Goal: Task Accomplishment & Management: Complete application form

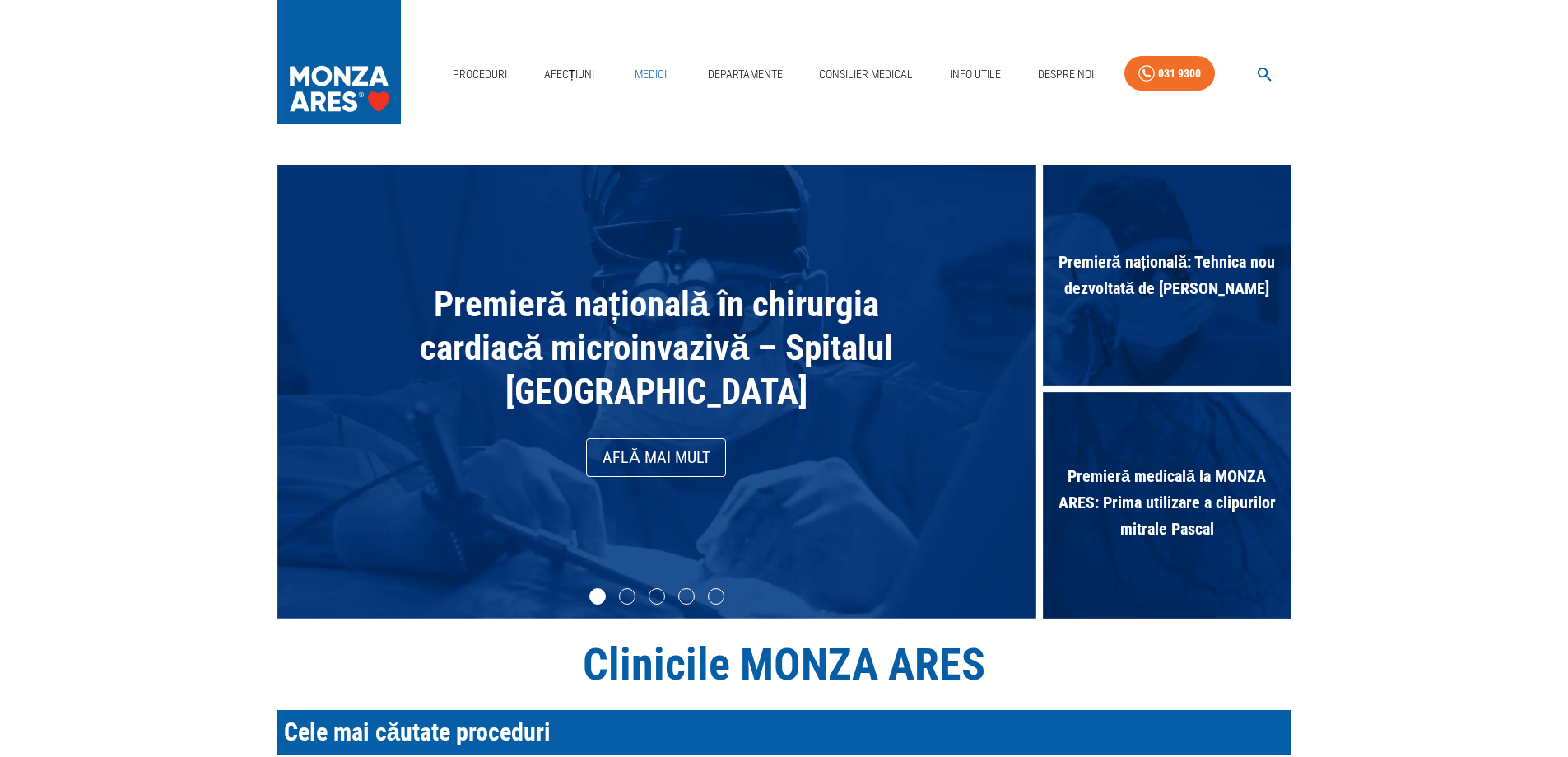
click at [658, 76] on link "Medici" at bounding box center [650, 74] width 52 height 34
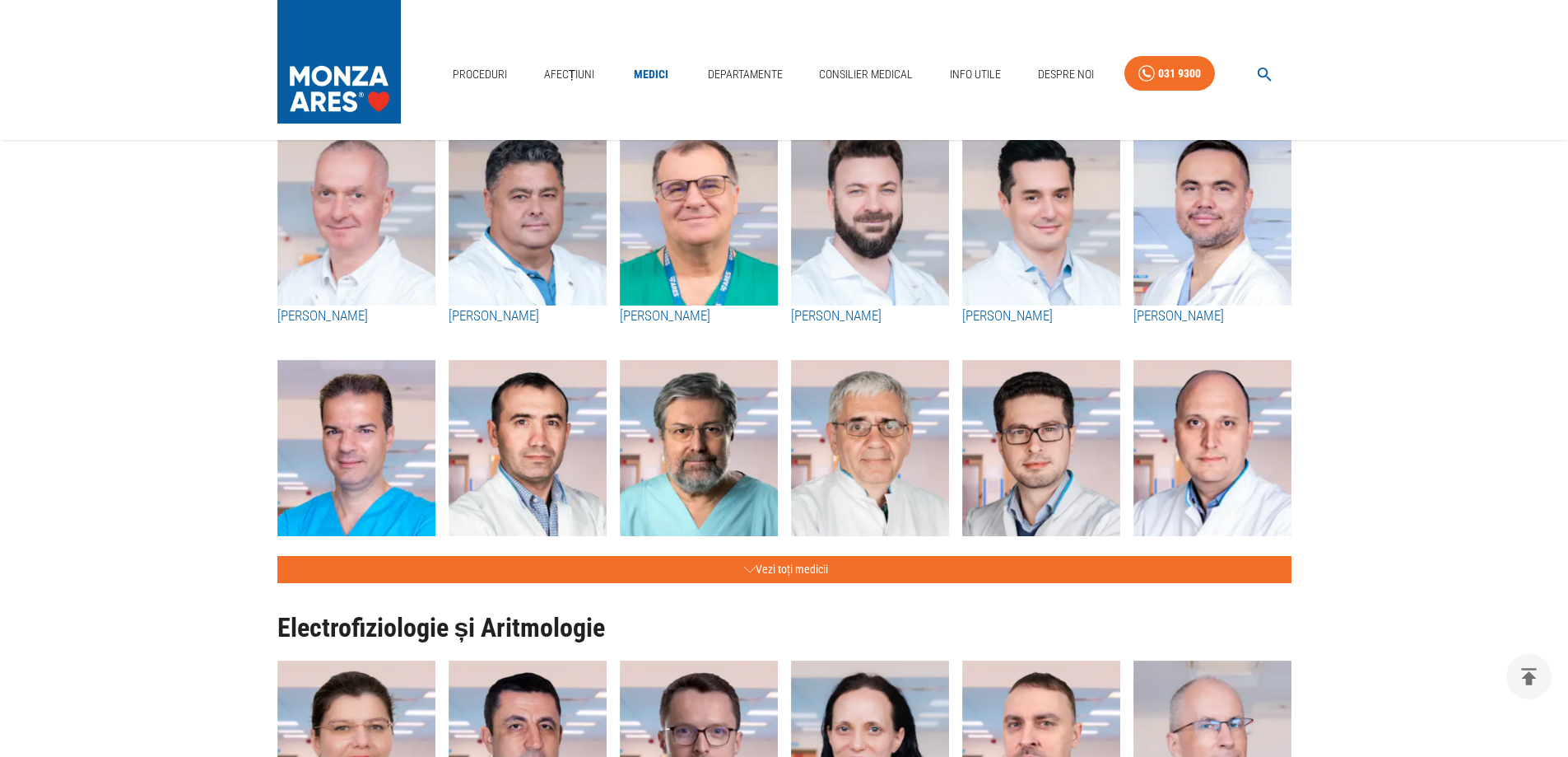
scroll to position [659, 0]
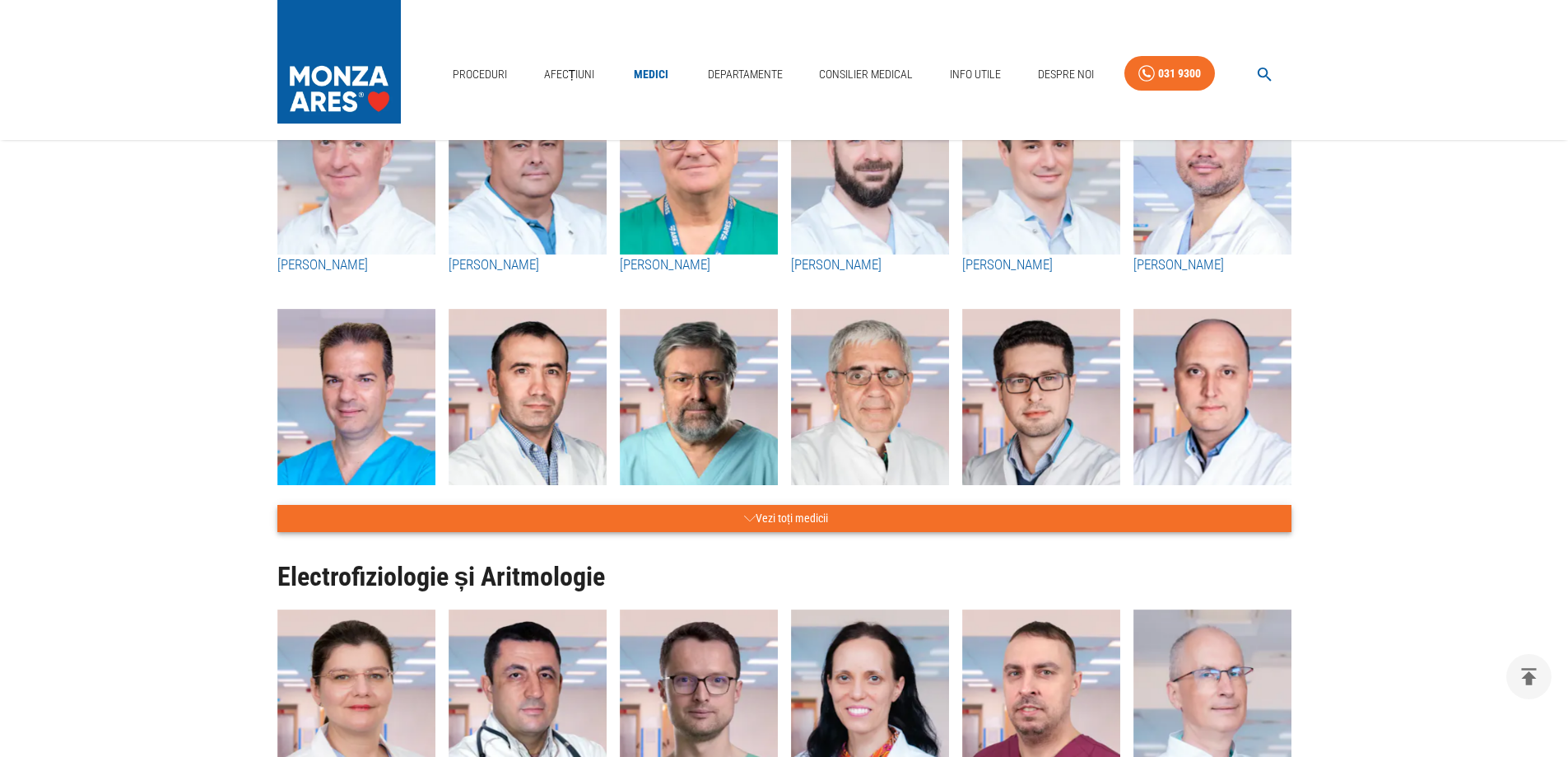
click at [737, 514] on button "Vezi toți medicii" at bounding box center [784, 519] width 1014 height 27
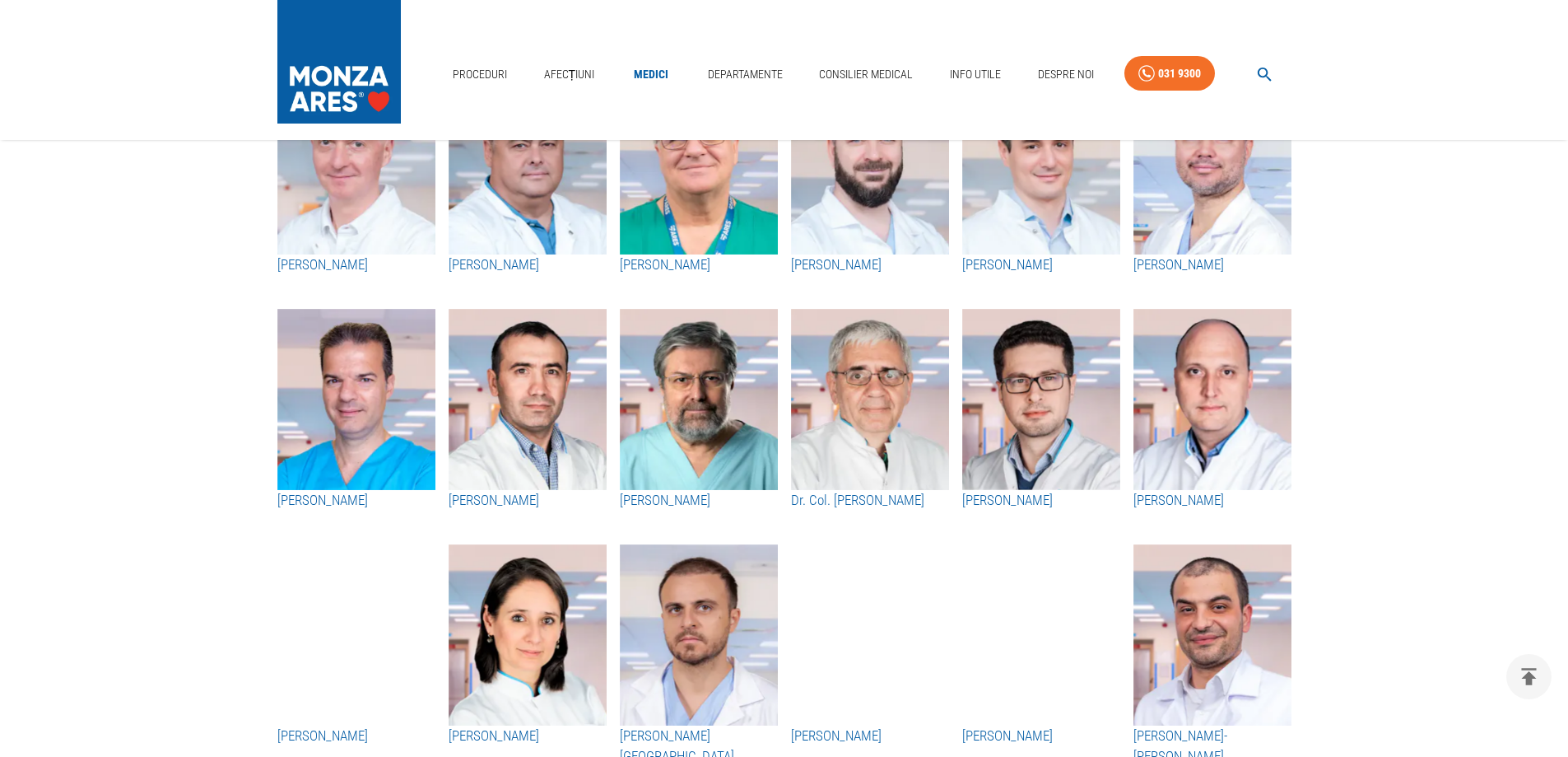
scroll to position [165, 0]
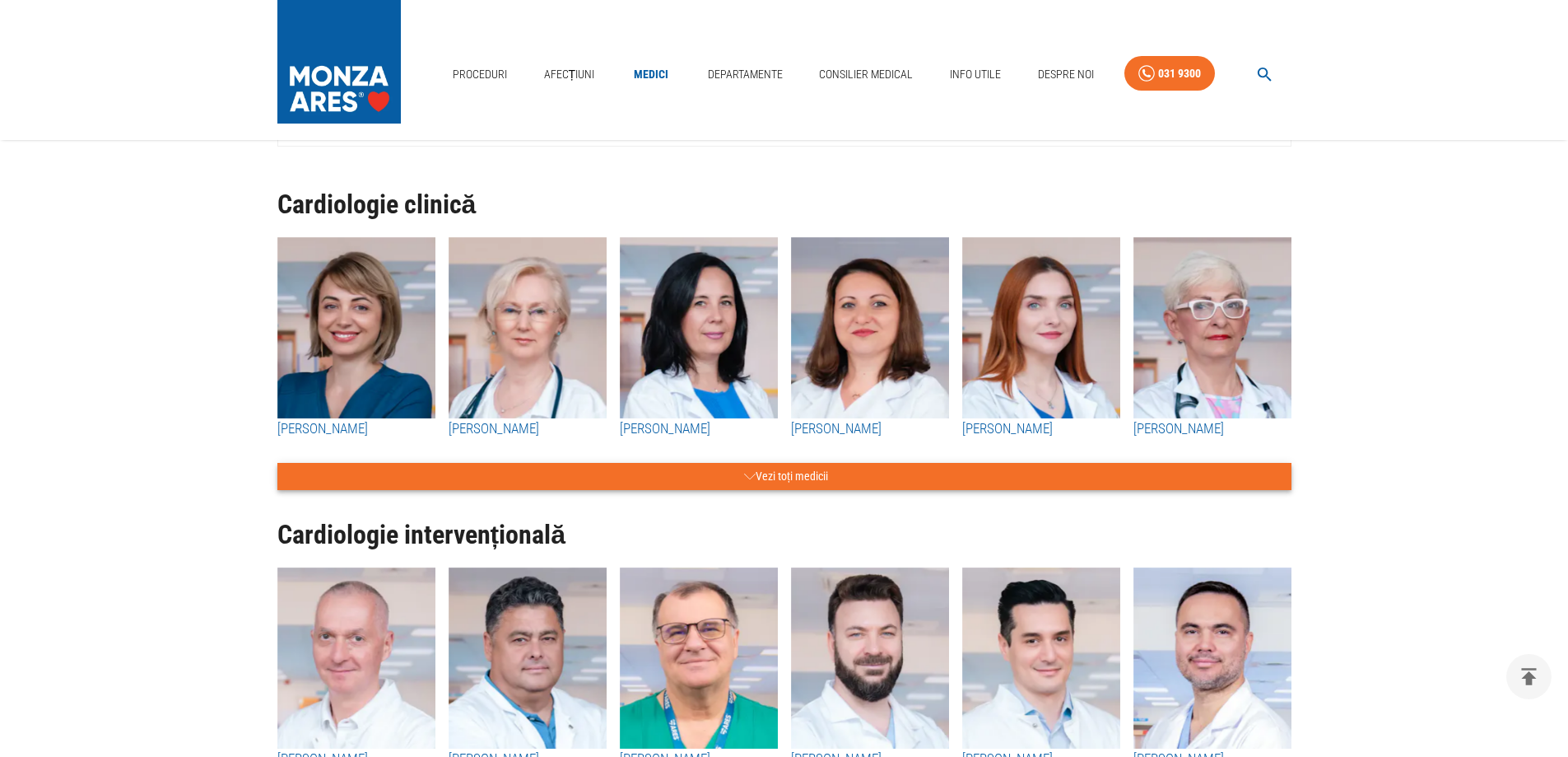
click at [811, 472] on button "Vezi toți medicii" at bounding box center [784, 476] width 1014 height 27
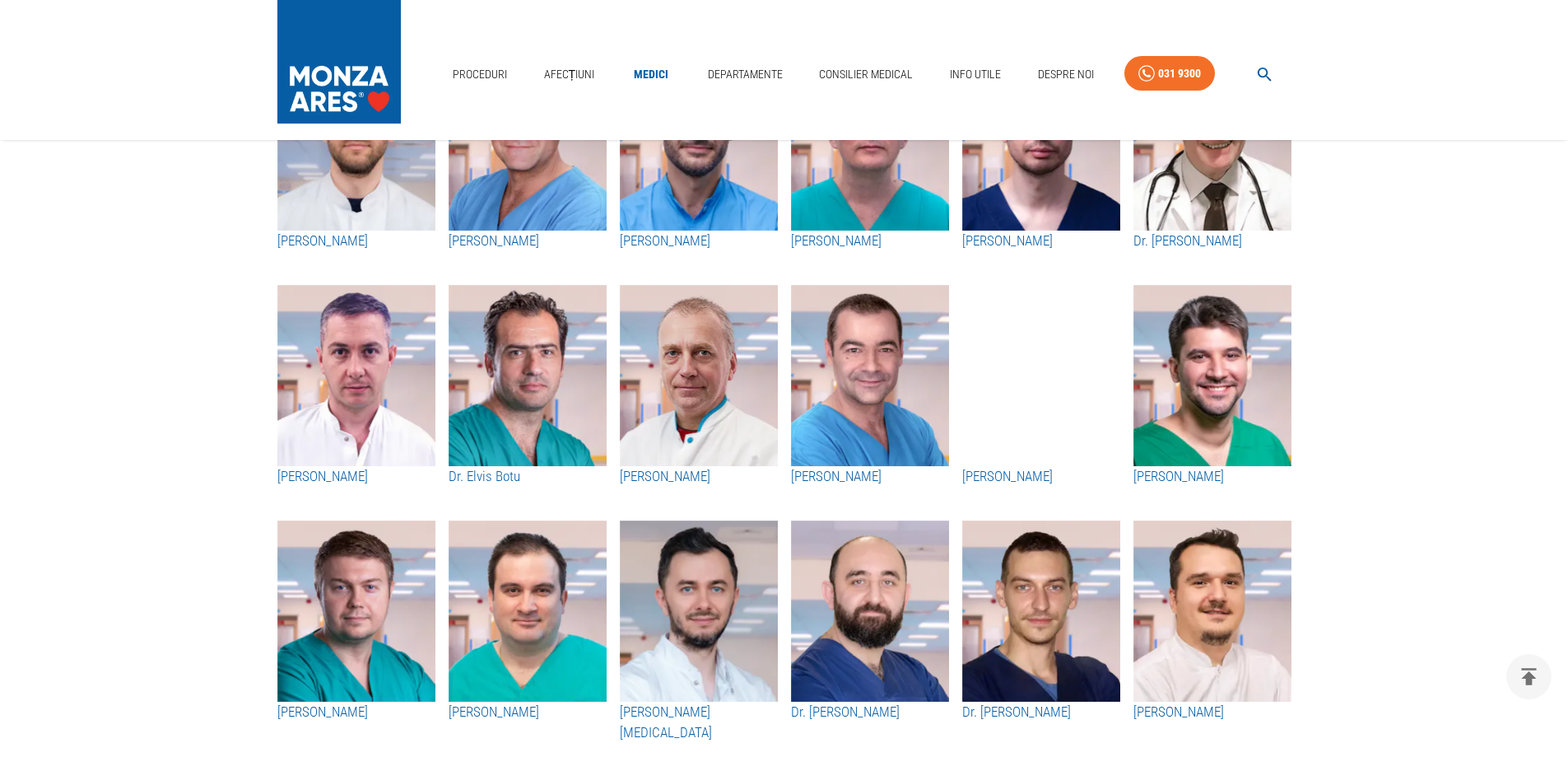
scroll to position [4119, 0]
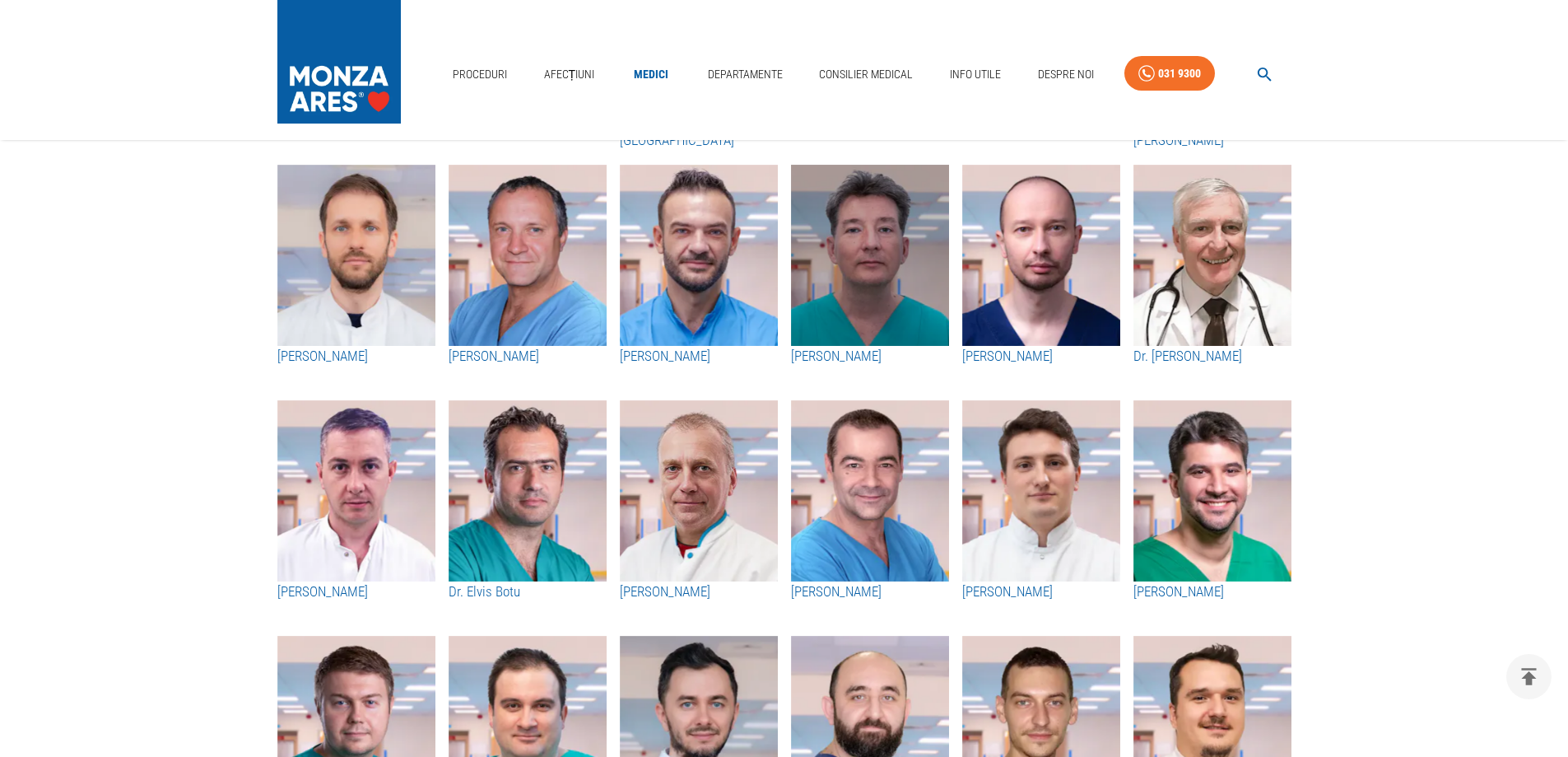
click at [833, 289] on img "button" at bounding box center [870, 255] width 158 height 181
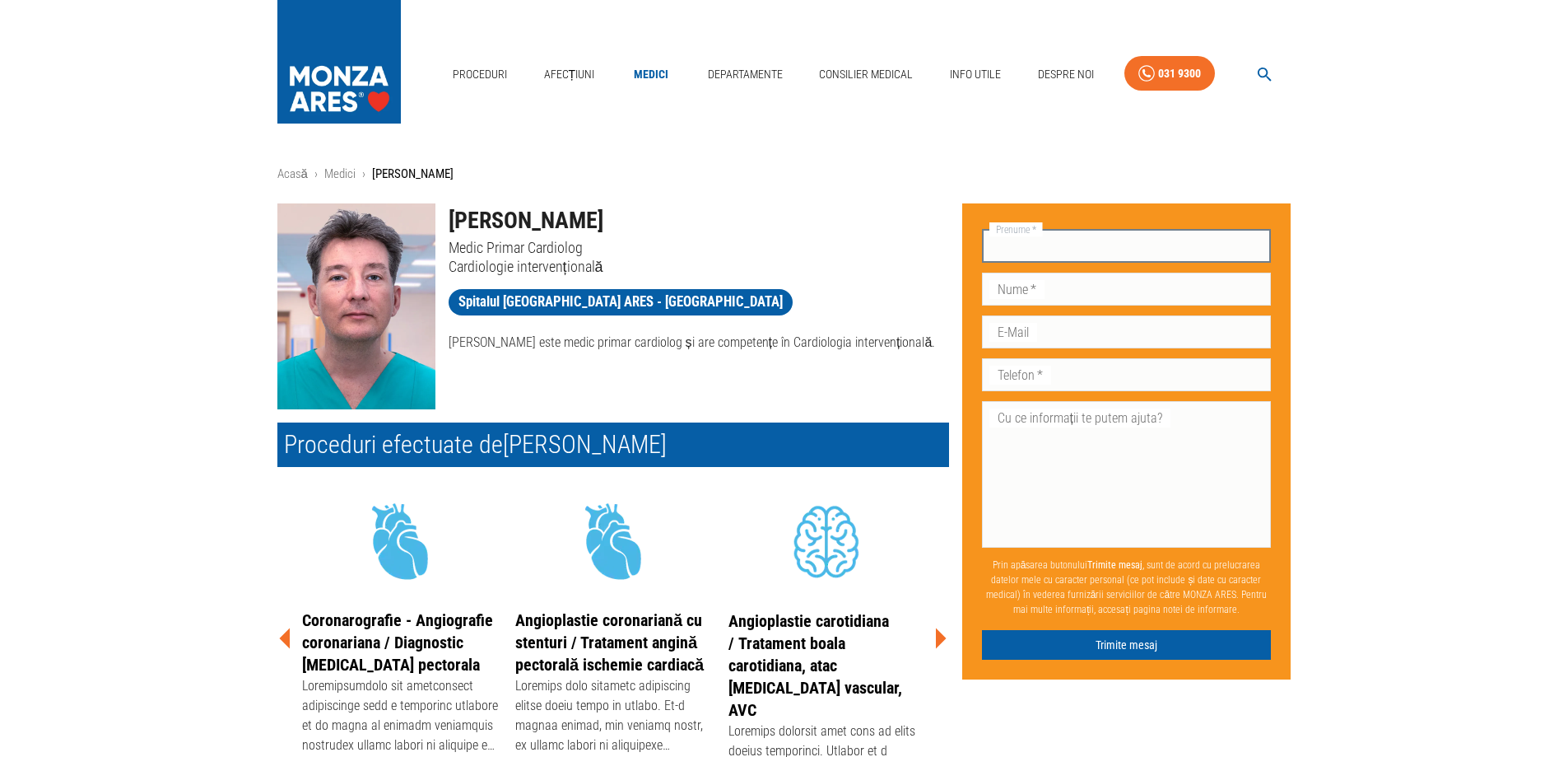
click at [1092, 246] on input "Prenume   *" at bounding box center [1127, 246] width 290 height 33
type input "Corina"
click at [1068, 293] on input "Nume   *" at bounding box center [1127, 289] width 290 height 33
click at [1011, 292] on input "Nume   *" at bounding box center [1127, 289] width 290 height 33
type input "Venter"
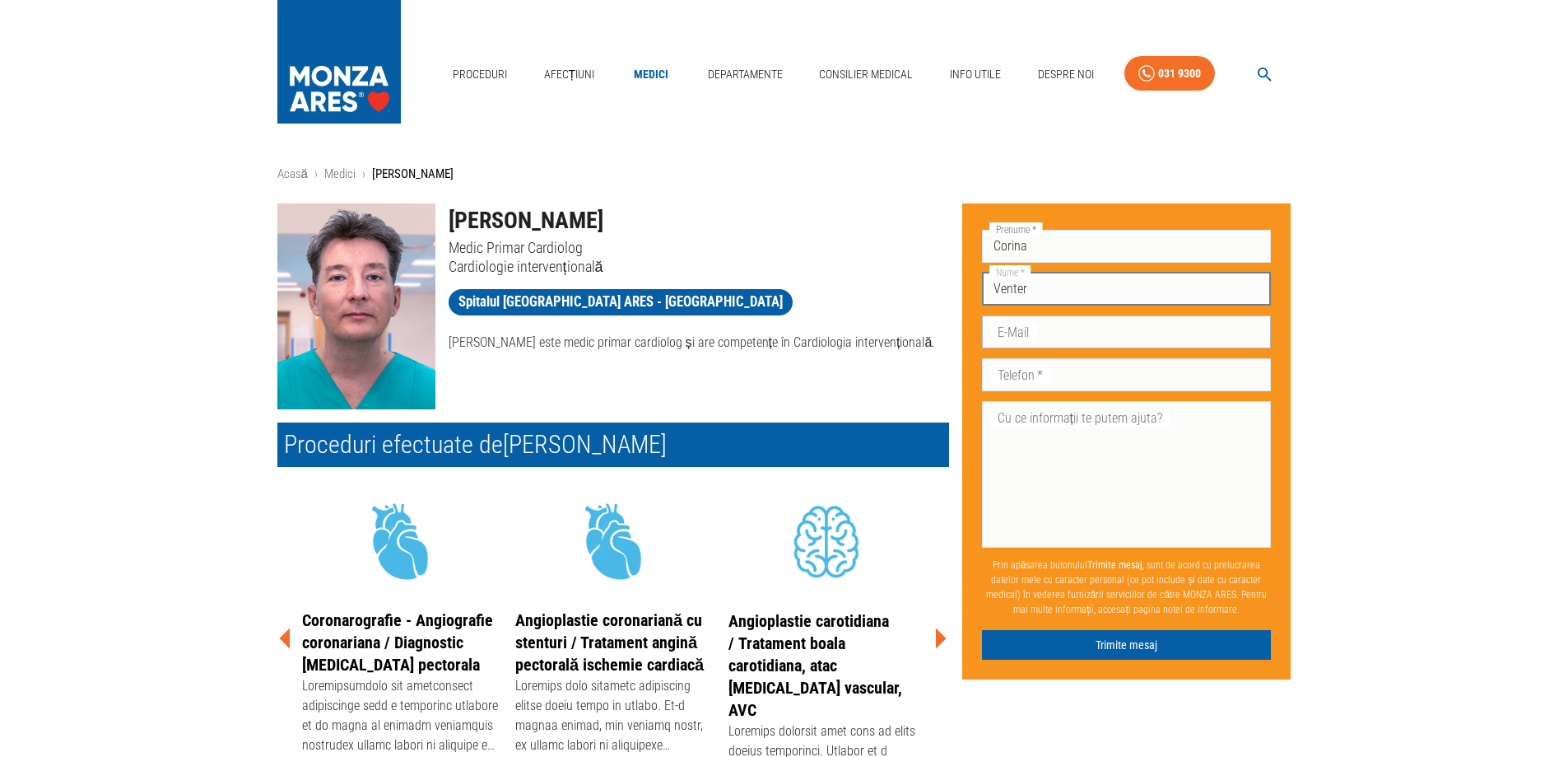
click at [1045, 325] on input "E-Mail" at bounding box center [1127, 332] width 290 height 33
type input "[EMAIL_ADDRESS][PERSON_NAME][DOMAIN_NAME]"
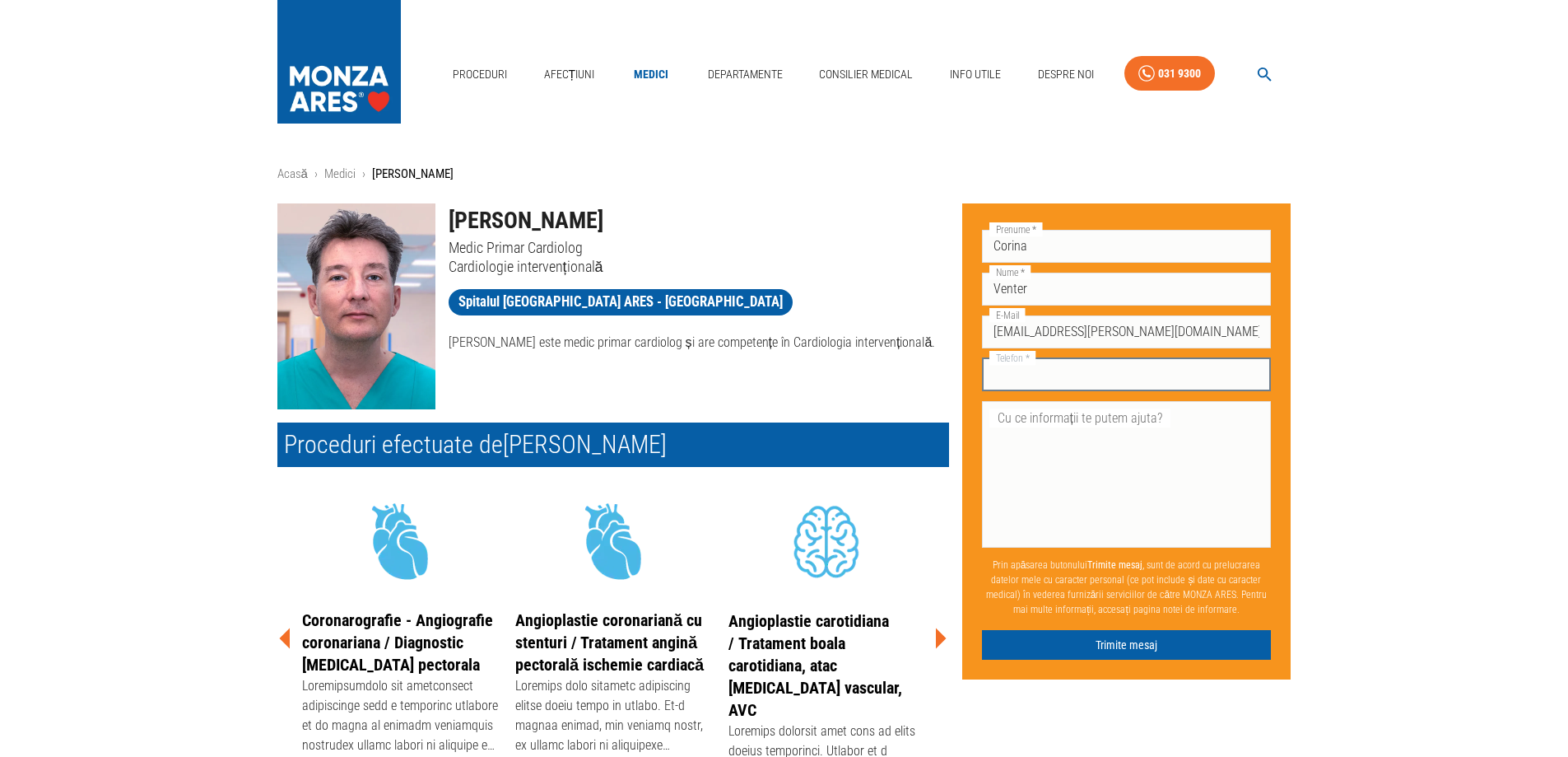
click at [1068, 378] on input "Telefon   *" at bounding box center [1127, 374] width 290 height 33
type input "0744888971"
click at [1061, 421] on textarea "Cu ce informații te putem ajuta?" at bounding box center [1127, 474] width 267 height 133
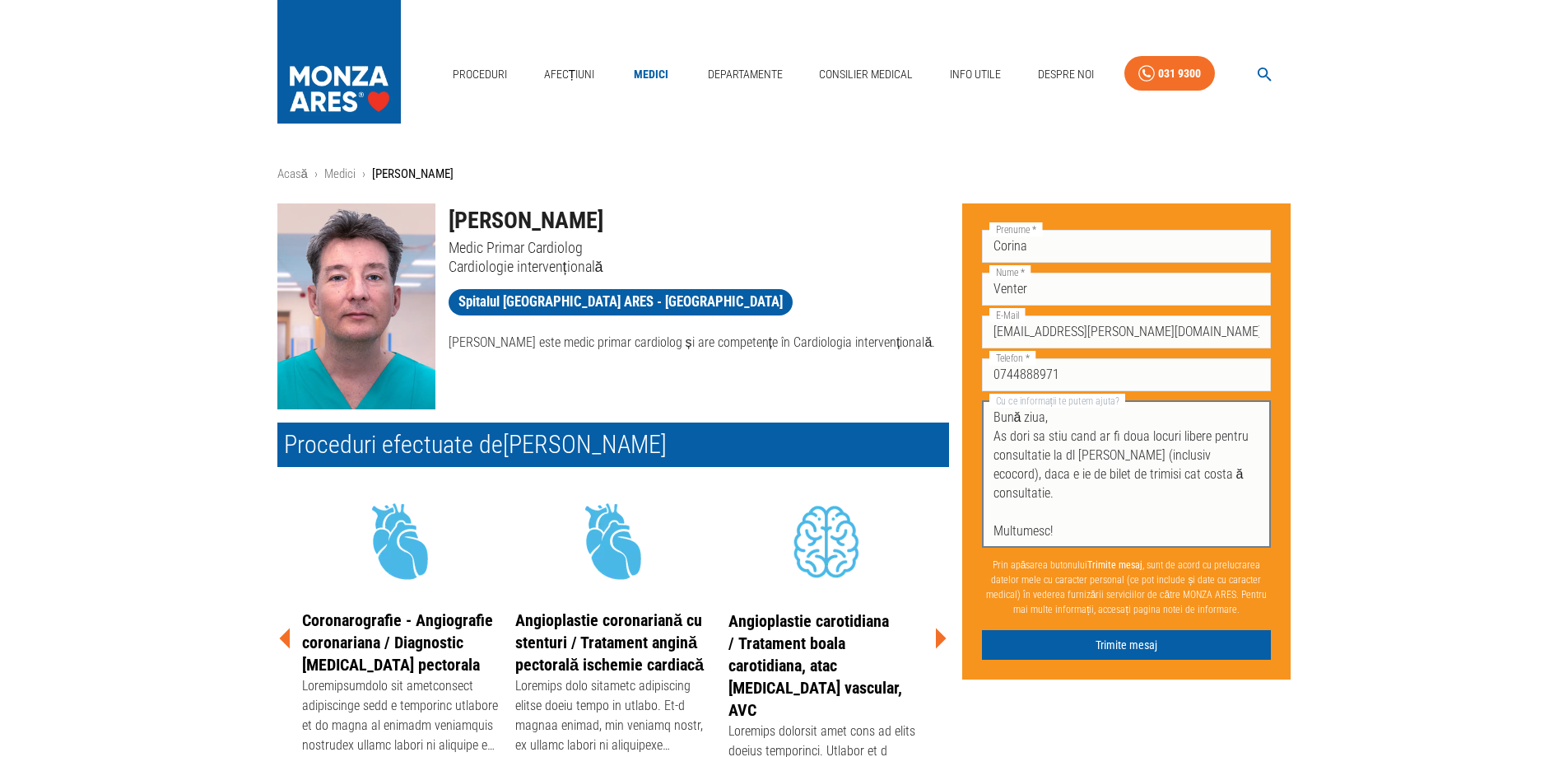
click at [1061, 421] on textarea "Bună ziua, As dori sa stiu cand ar fi doua locuri libere pentru consultatie la …" at bounding box center [1127, 474] width 267 height 133
click at [1222, 474] on textarea "Bună ziua, As dori sa stiu cand ar fi doua locuri libere pentru consultatie la …" at bounding box center [1127, 474] width 267 height 133
click at [1049, 451] on textarea "Bună ziua, As dori sa stiu cand ar fi doua locuri libere pentru consultatie la …" at bounding box center [1127, 474] width 267 height 133
click at [1073, 456] on textarea "Bună ziua, As dori sa stiu cand ar fi doua locuri libere pentru consultatie la …" at bounding box center [1127, 474] width 267 height 133
click at [994, 472] on textarea "Bună ziua, As dori sa stiu cand ar fi doua locuri libere pentru consultatie la …" at bounding box center [1127, 474] width 267 height 133
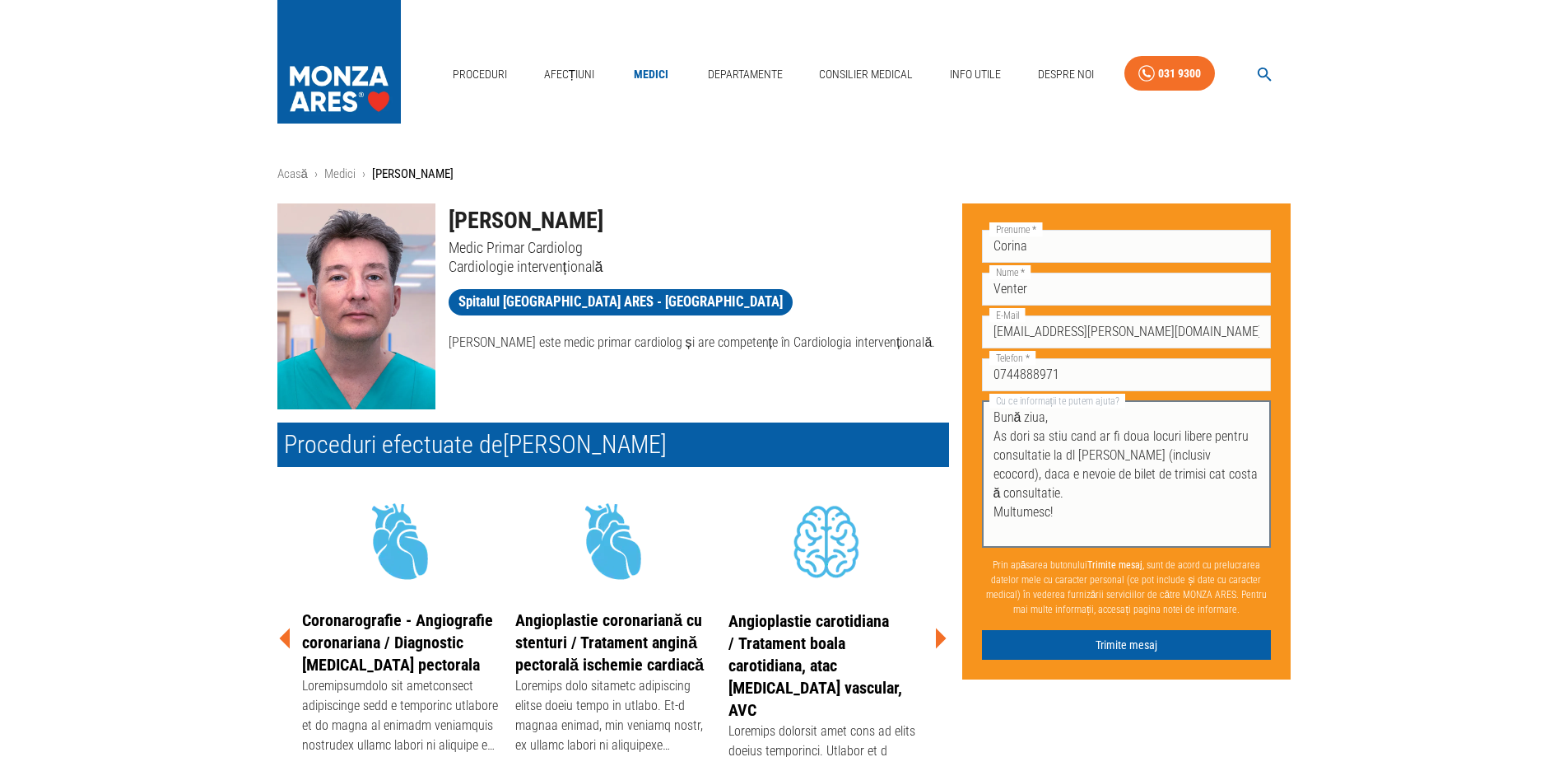
click at [1108, 472] on textarea "Bună ziua, As dori sa stiu cand ar fi doua locuri libere pentru consultatie la …" at bounding box center [1127, 474] width 267 height 133
click at [1194, 476] on textarea "Bună ziua, As dori sa stiu cand ar fi doua locuri libere pentru consultatie la …" at bounding box center [1127, 474] width 267 height 133
type textarea "Bună ziua, As dori sa stiu cand ar fi doua locuri libere pentru consultatie la …"
click at [1101, 636] on button "Trimite mesaj" at bounding box center [1127, 645] width 290 height 30
